Goal: Navigation & Orientation: Understand site structure

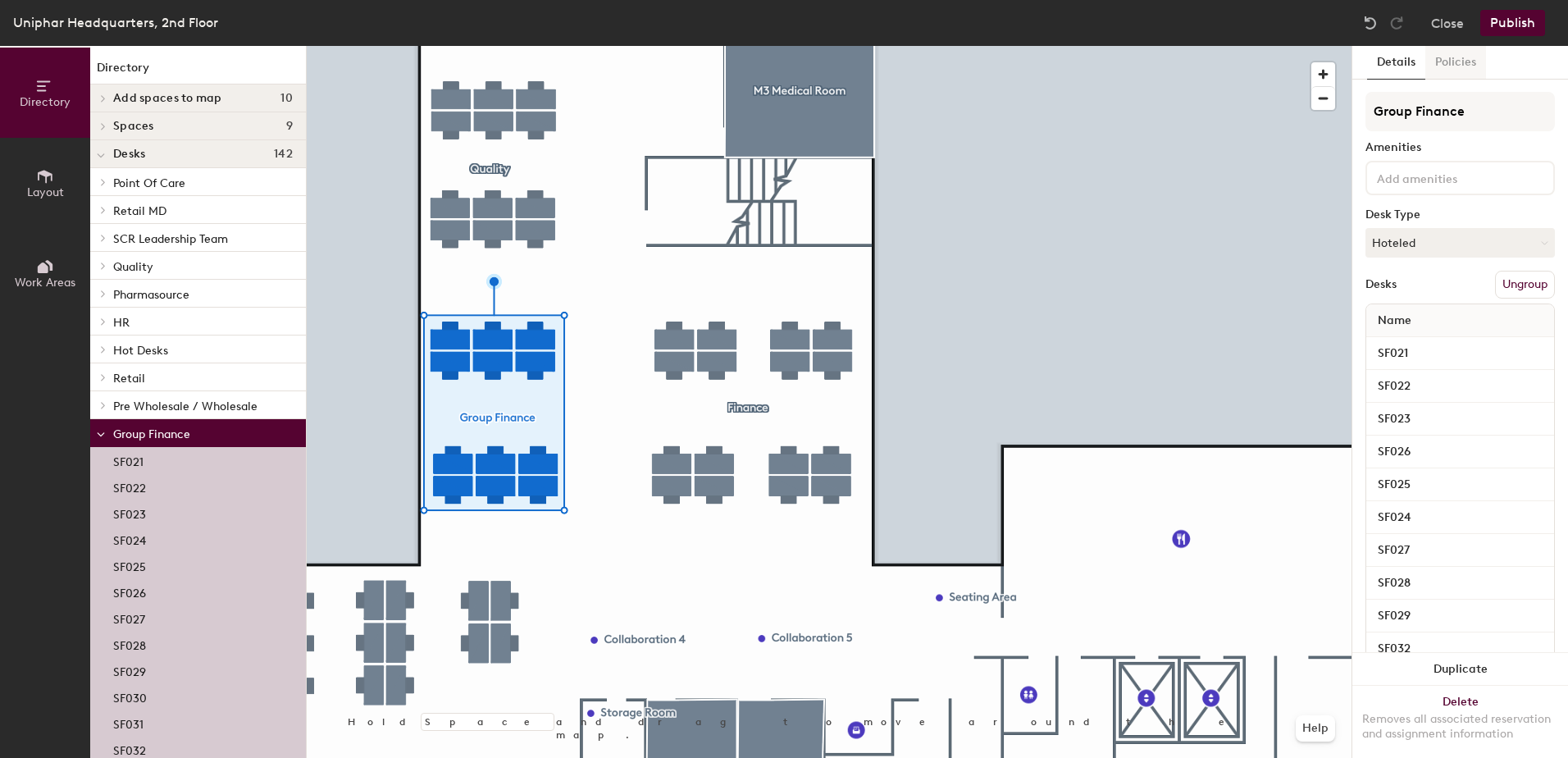
click at [1465, 64] on button "Policies" at bounding box center [1455, 62] width 61 height 33
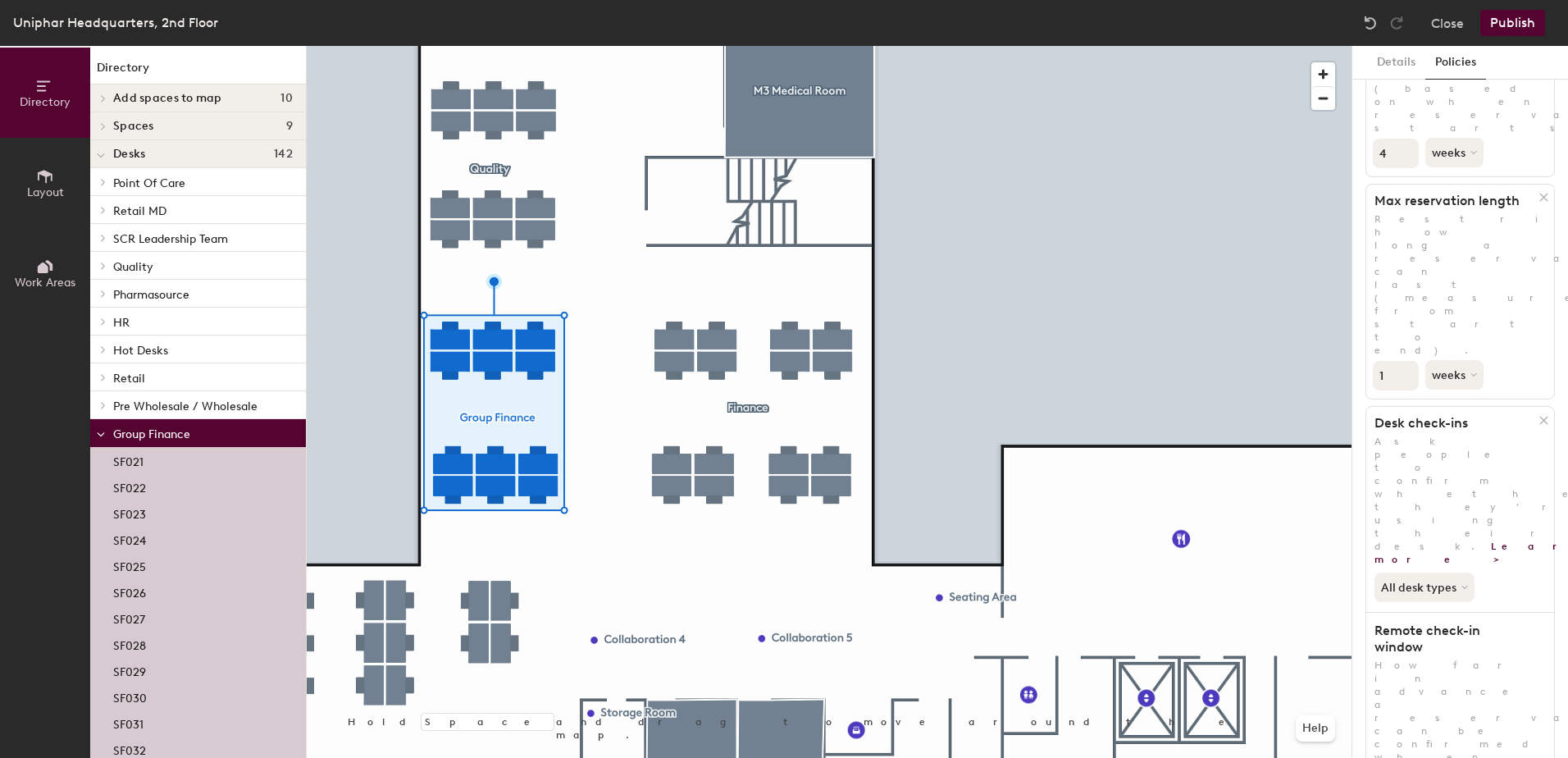
scroll to position [195, 0]
click at [57, 175] on button "Layout" at bounding box center [45, 182] width 90 height 90
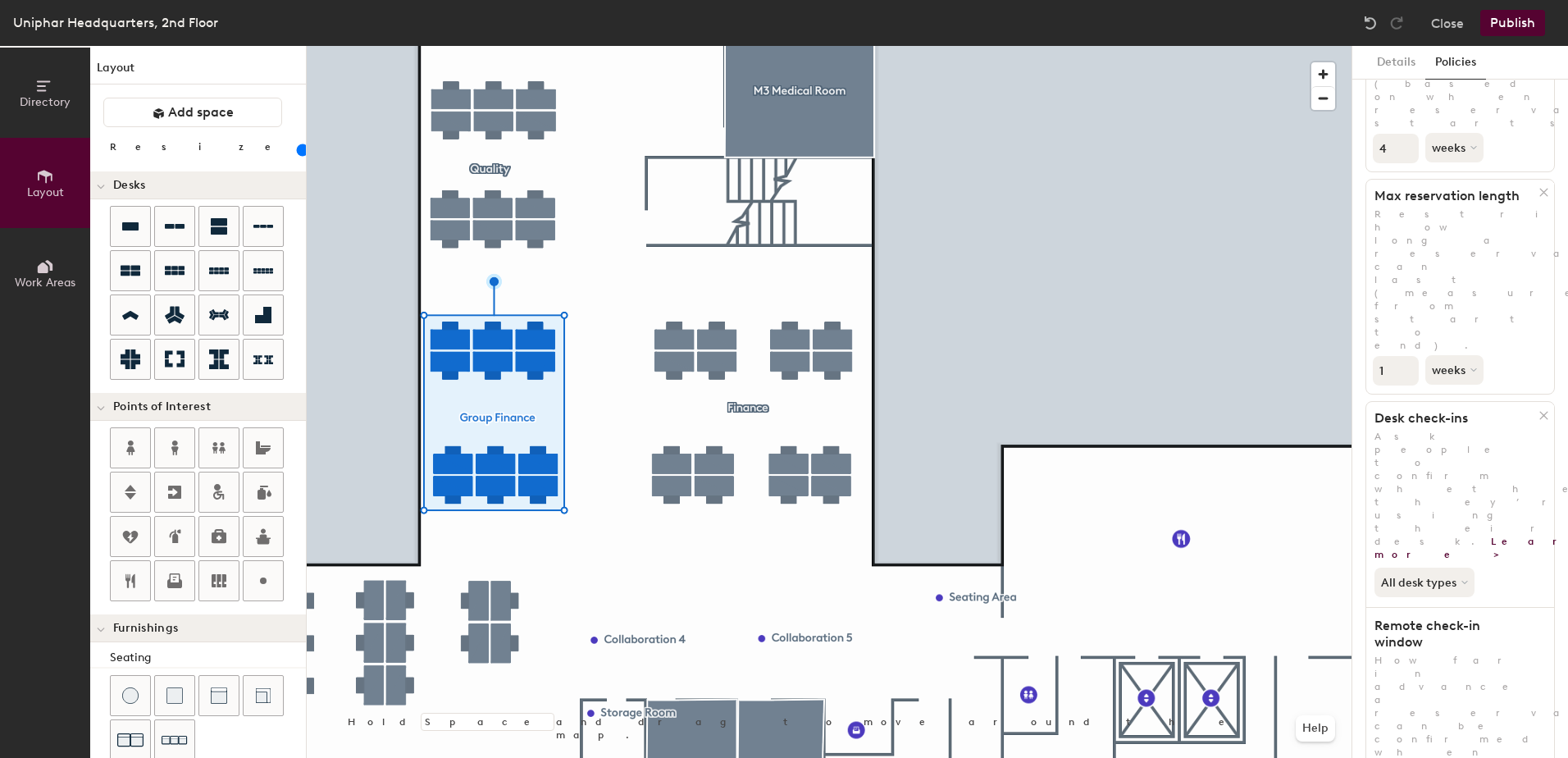
click at [61, 277] on span "Work Areas" at bounding box center [45, 282] width 61 height 14
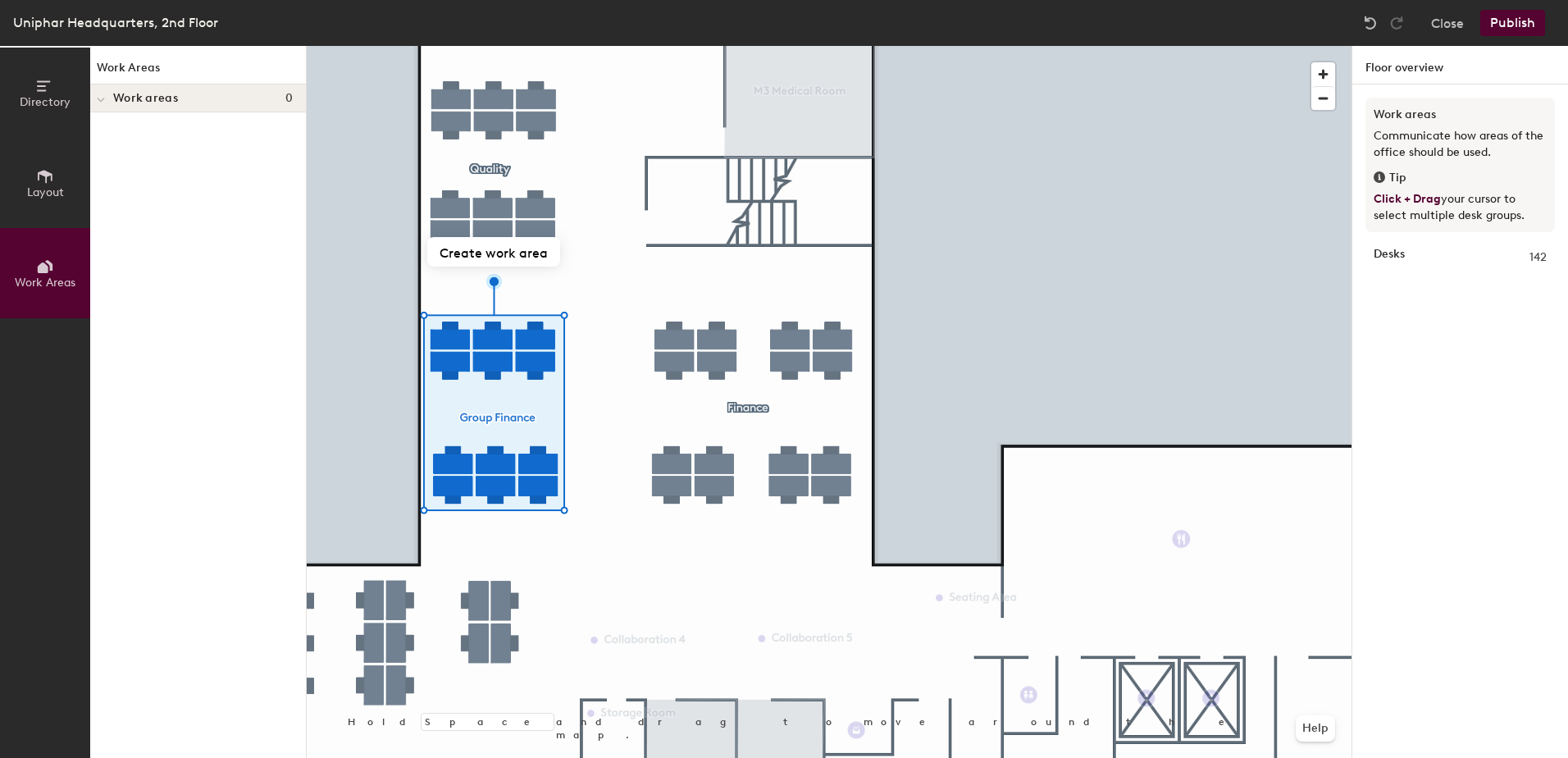
click at [52, 99] on span "Directory" at bounding box center [45, 102] width 51 height 14
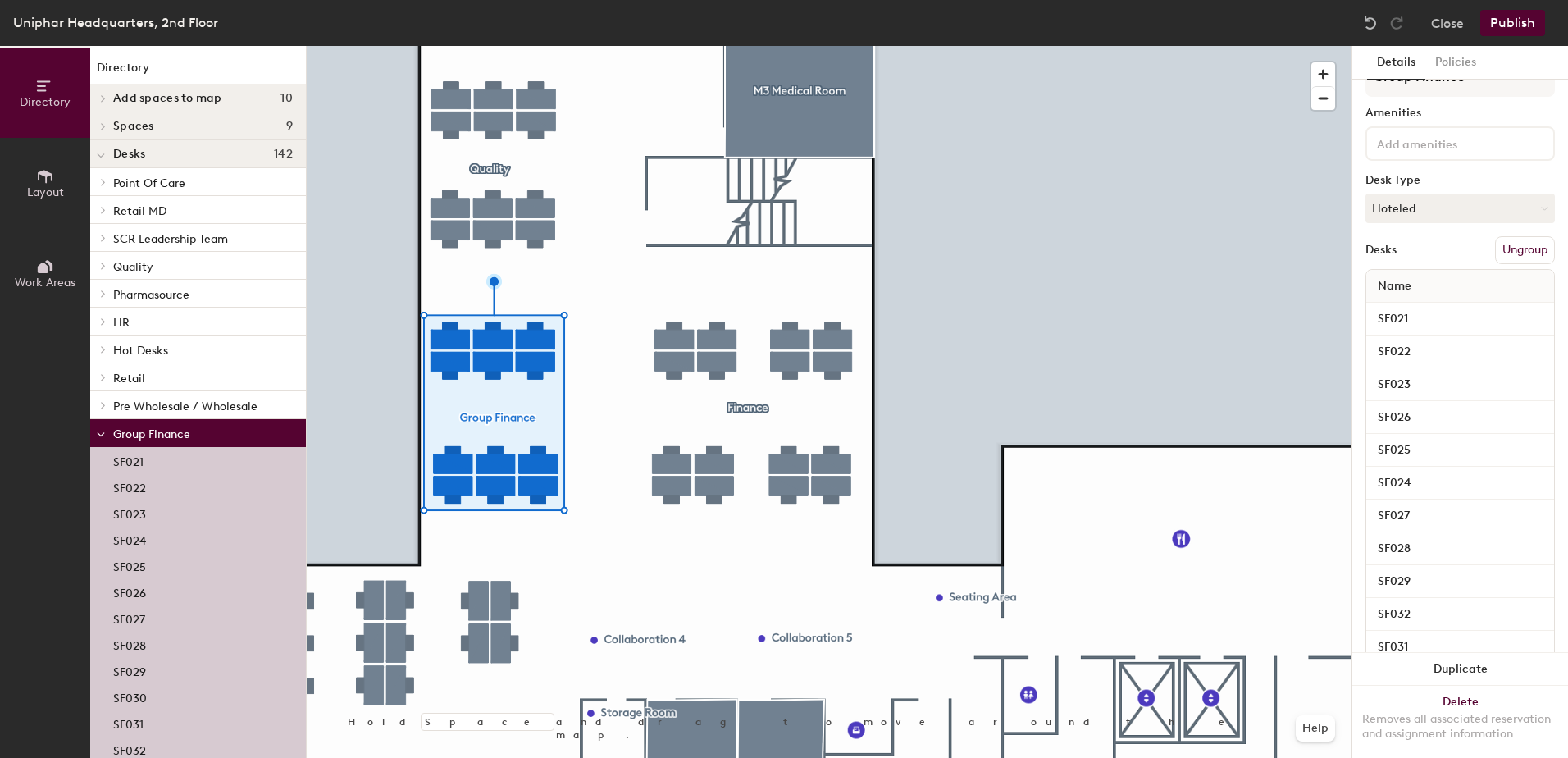
scroll to position [0, 0]
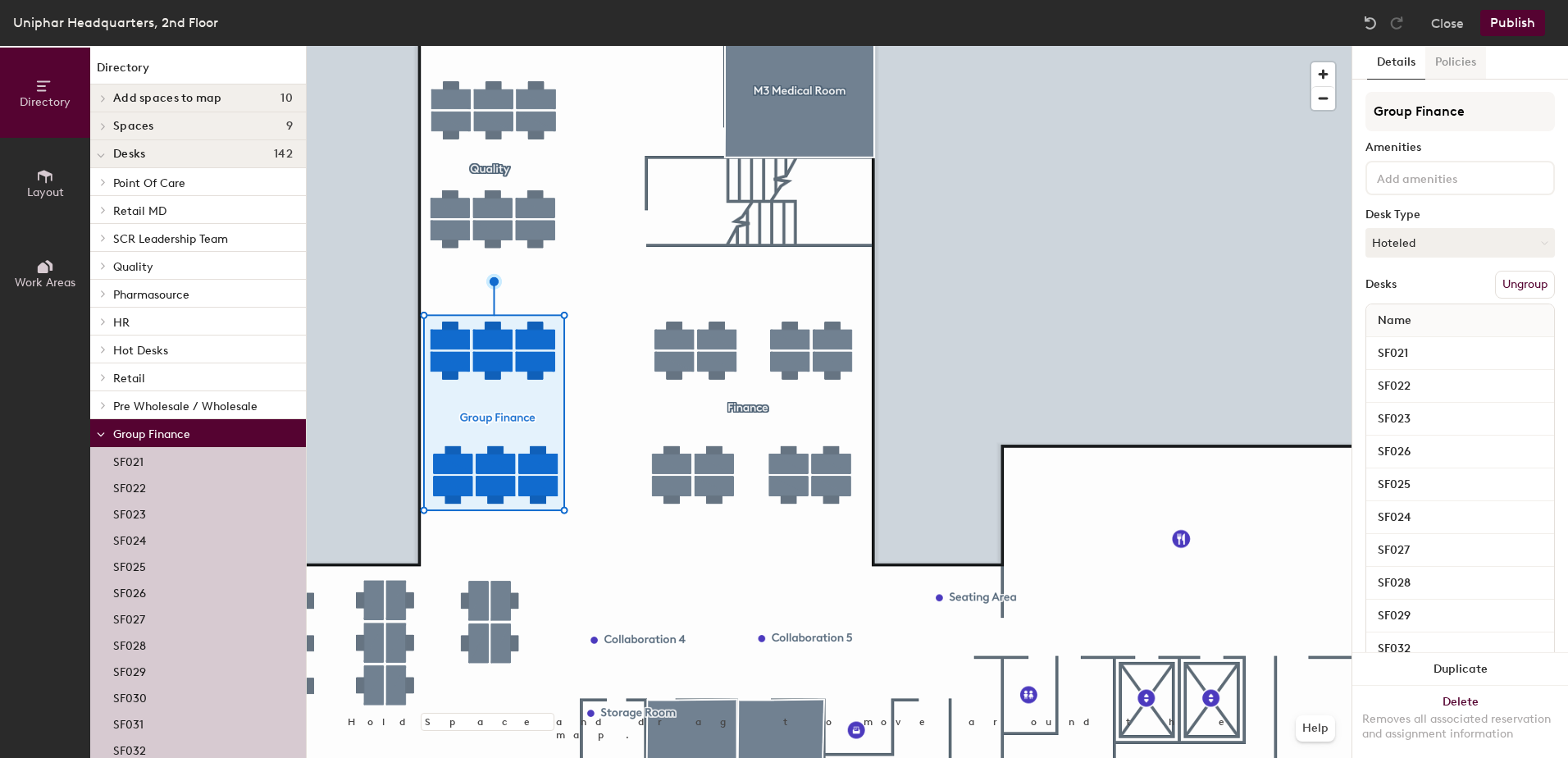
click at [1449, 56] on button "Policies" at bounding box center [1455, 62] width 61 height 33
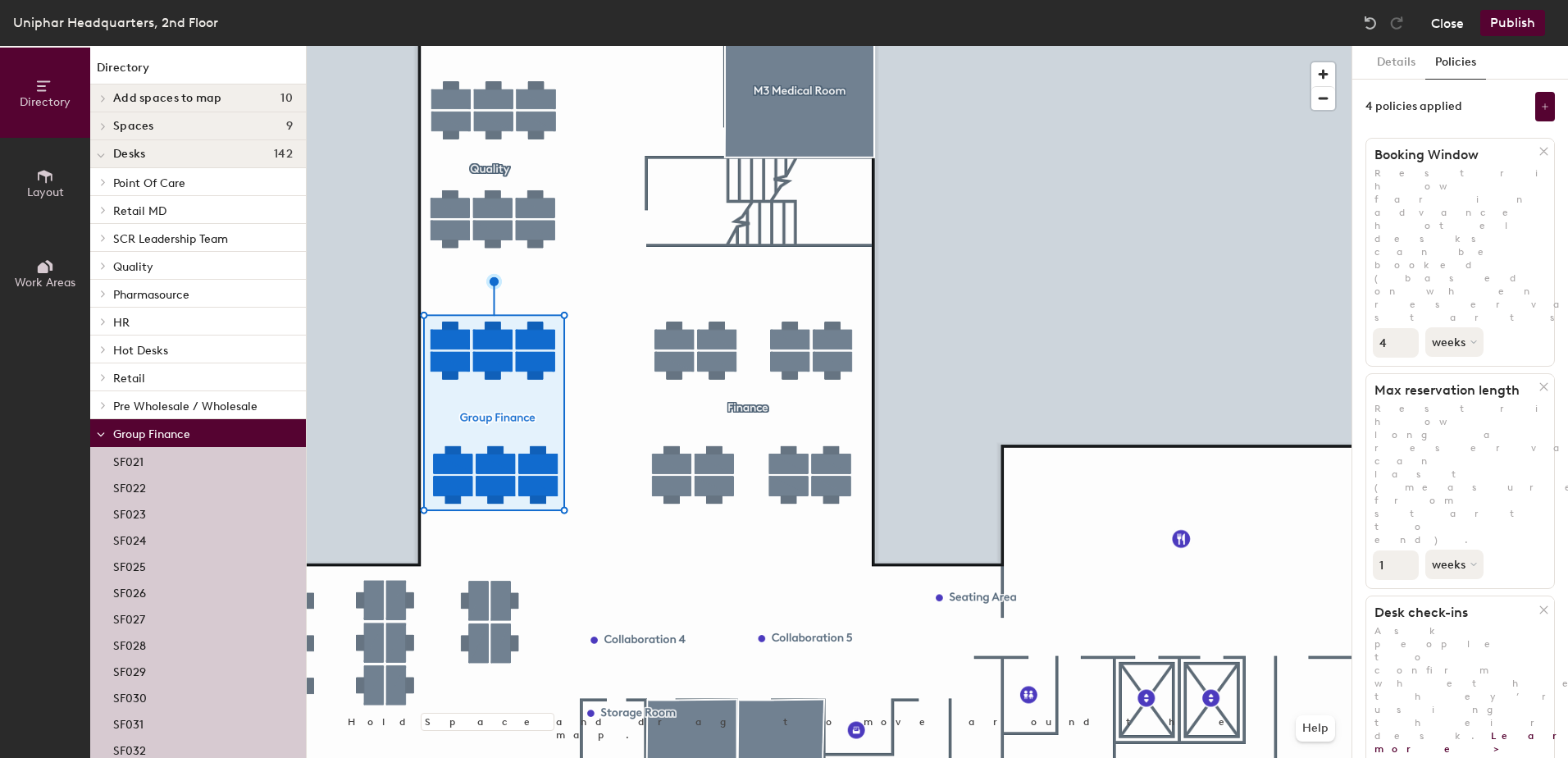
click at [1439, 24] on button "Close" at bounding box center [1447, 23] width 32 height 26
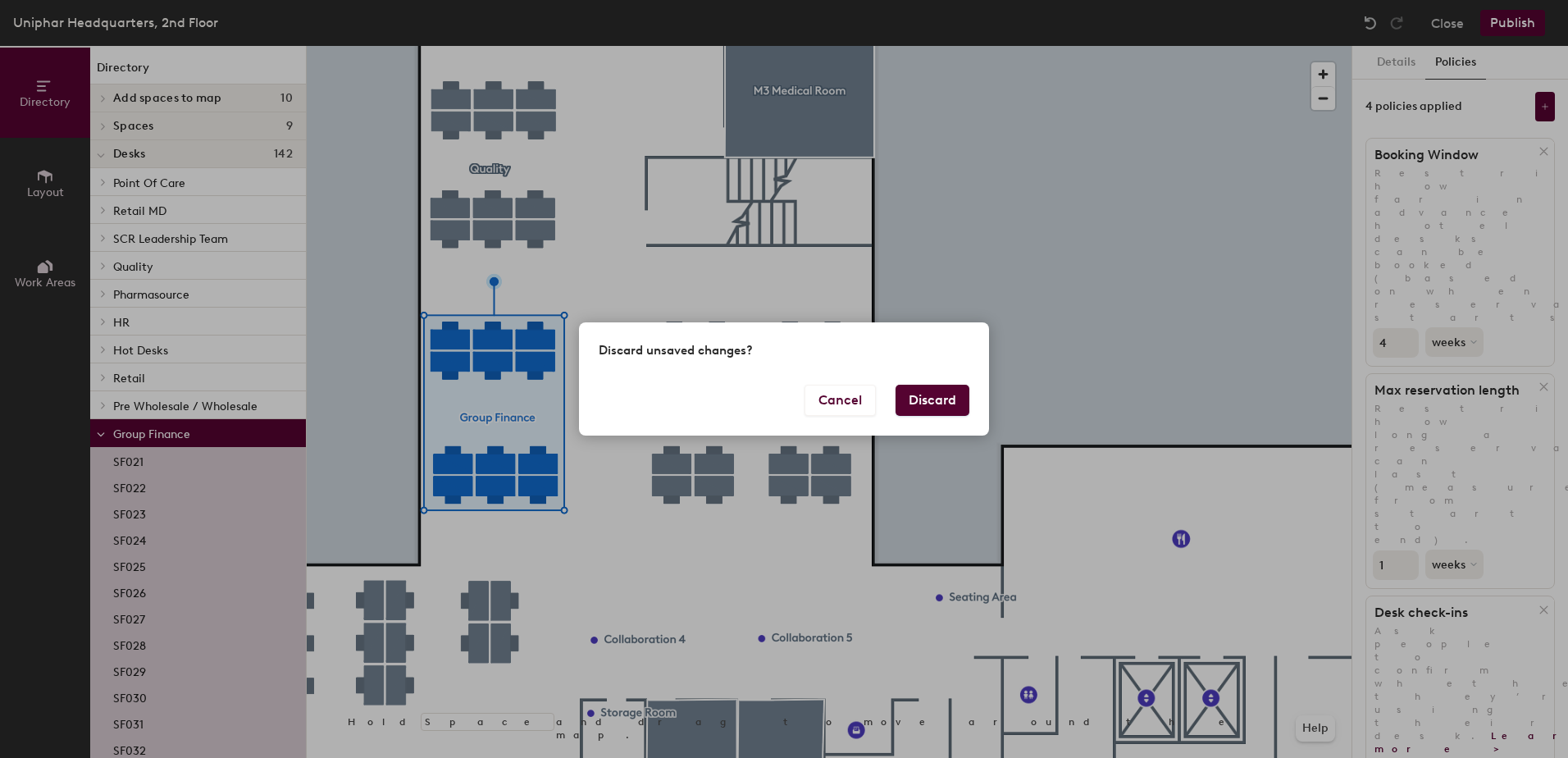
click at [934, 398] on button "Discard" at bounding box center [932, 401] width 74 height 32
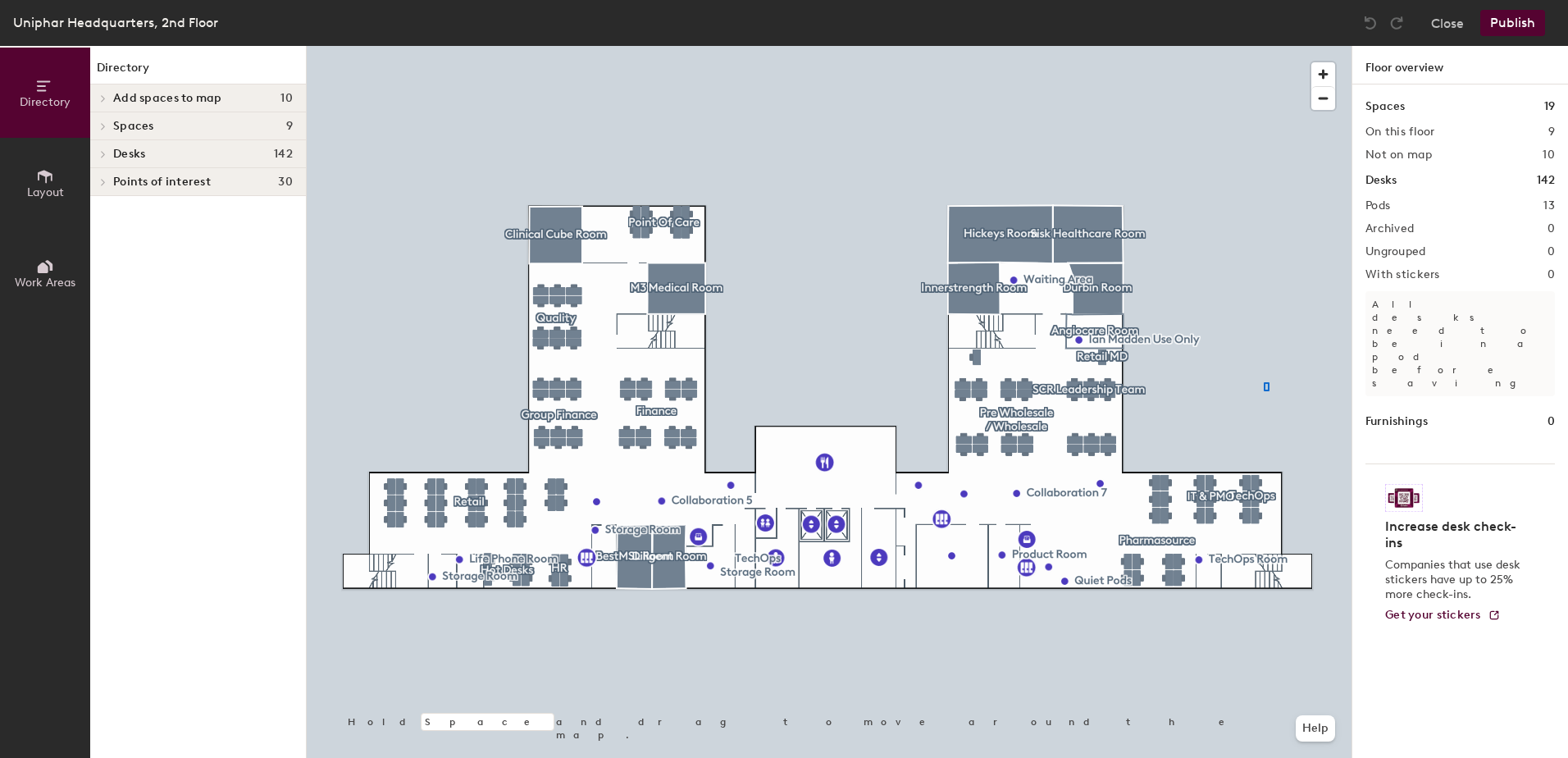
click at [1264, 46] on div at bounding box center [829, 46] width 1044 height 0
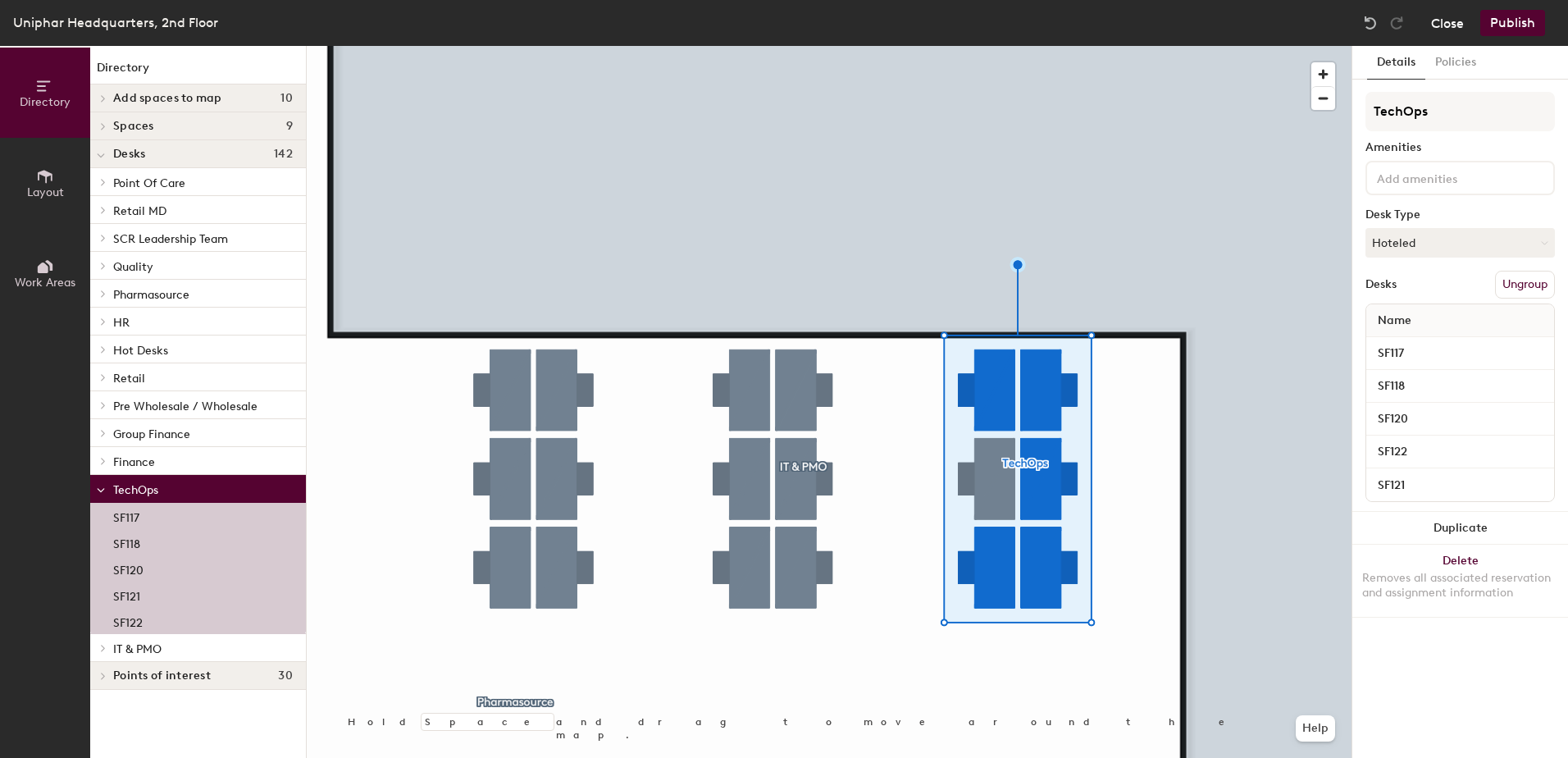
click at [1441, 19] on button "Close" at bounding box center [1447, 23] width 32 height 26
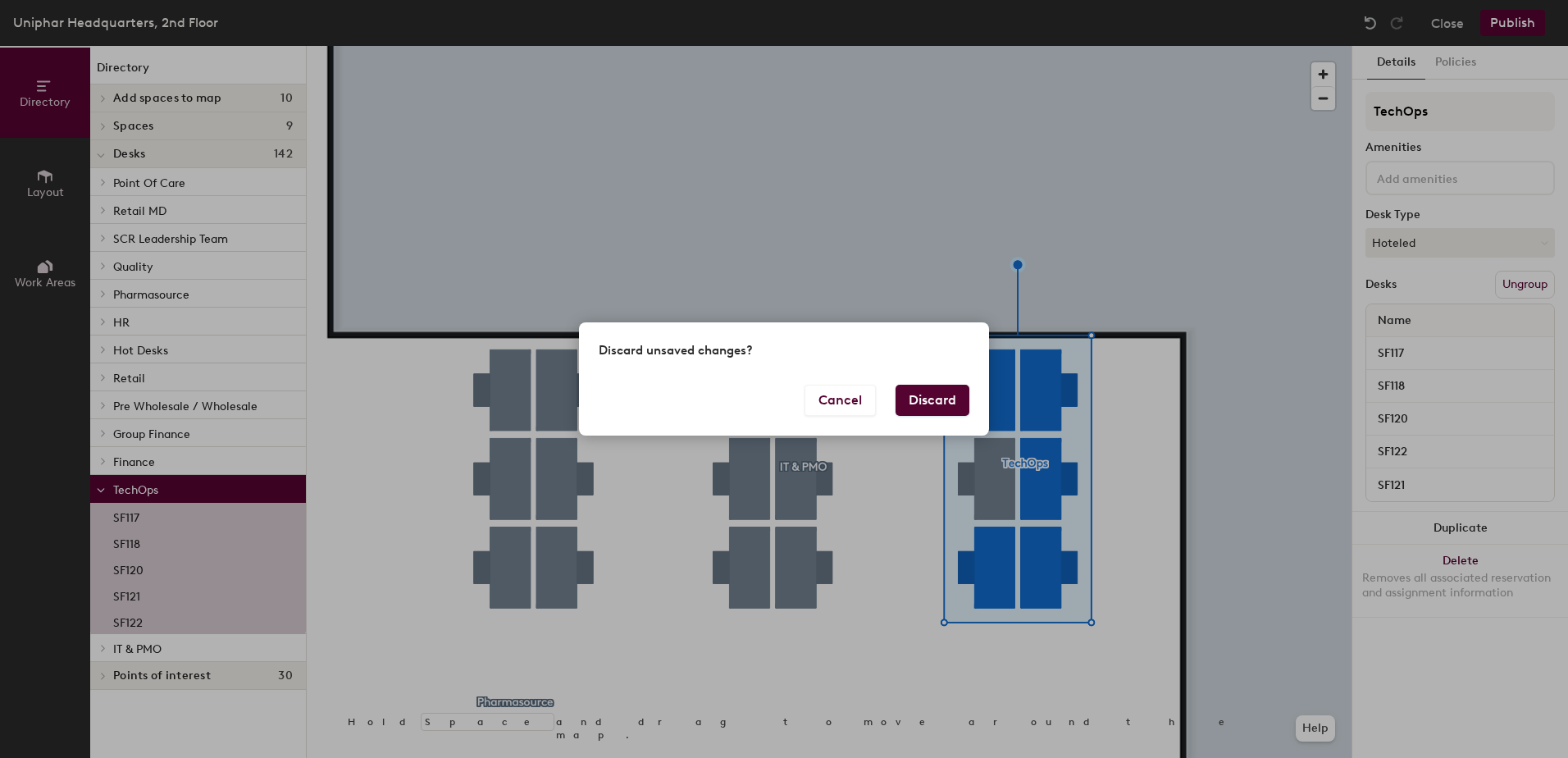
click at [907, 411] on button "Discard" at bounding box center [932, 401] width 74 height 32
